Goal: Information Seeking & Learning: Understand process/instructions

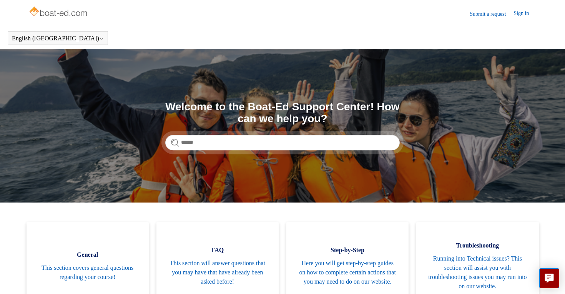
click at [520, 15] on link "Sign in" at bounding box center [525, 13] width 23 height 9
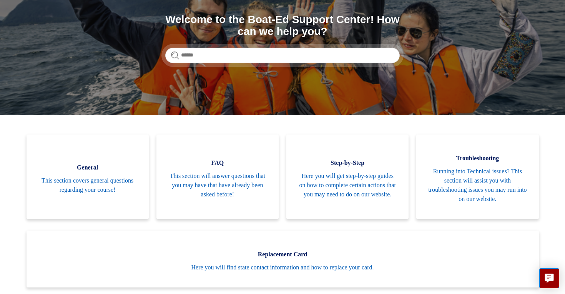
scroll to position [78, 0]
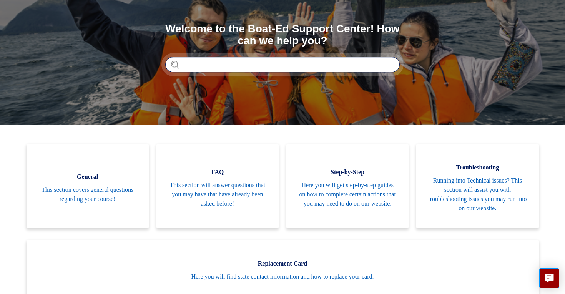
click at [239, 65] on input "Search" at bounding box center [282, 64] width 235 height 15
type input "*"
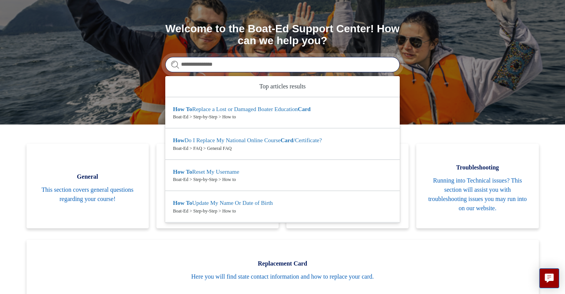
type input "**********"
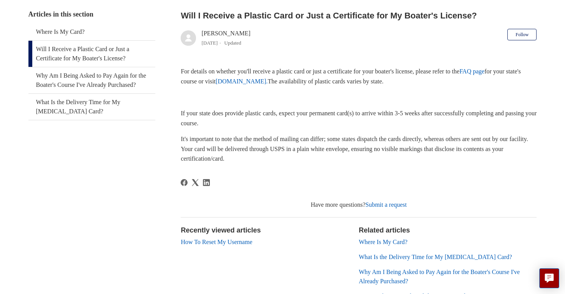
scroll to position [148, 0]
click at [268, 82] on link "www.ilostmycard.com." at bounding box center [242, 81] width 52 height 7
